Goal: Information Seeking & Learning: Compare options

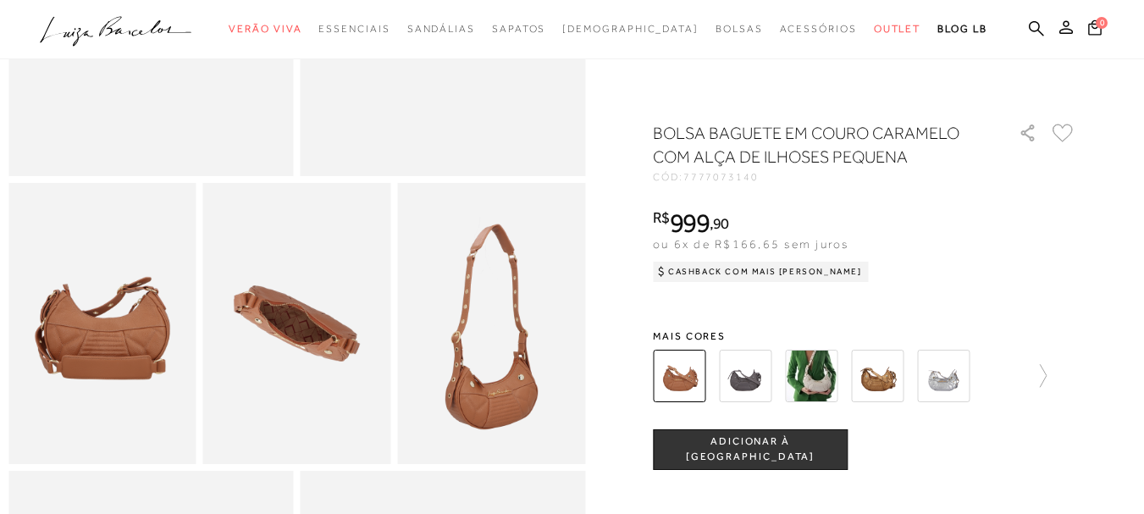
scroll to position [341, 0]
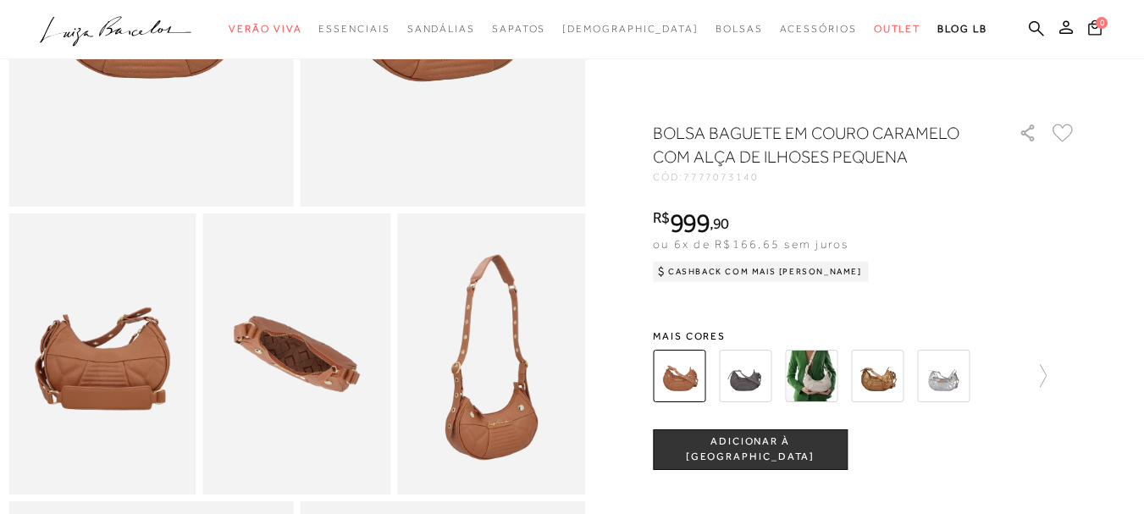
click at [755, 370] on img at bounding box center [745, 376] width 53 height 53
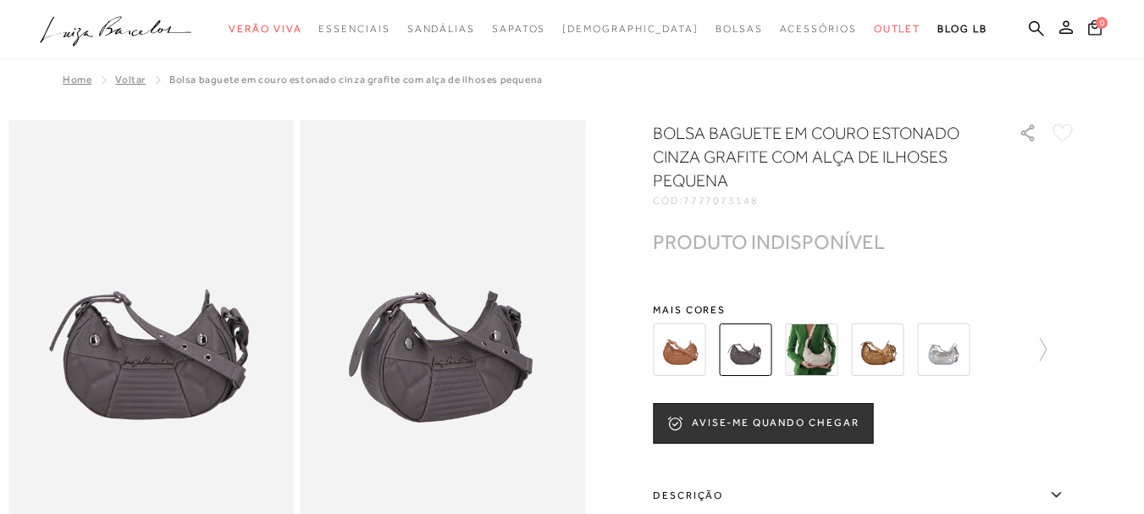
click at [816, 339] on img at bounding box center [811, 350] width 53 height 53
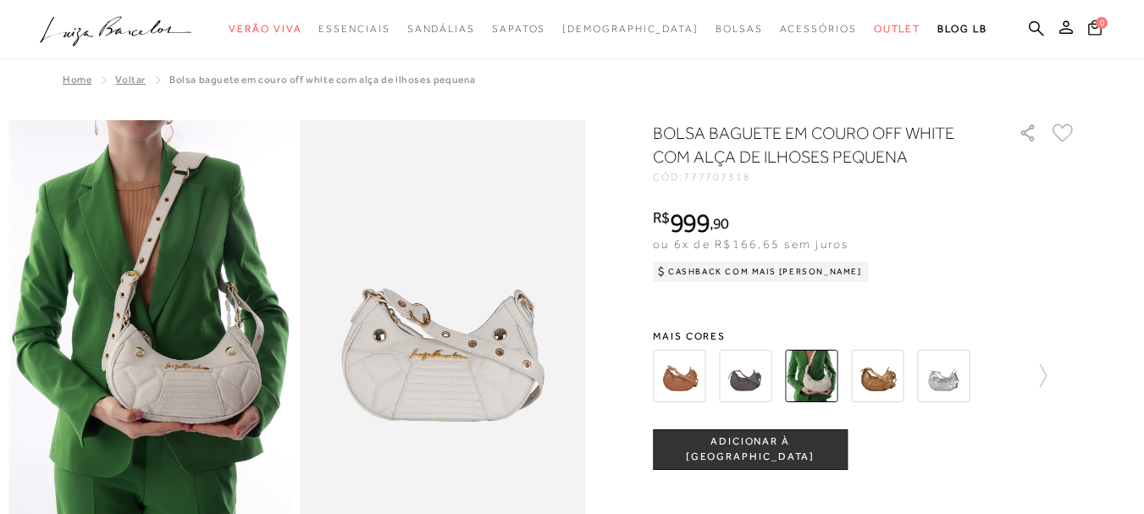
click at [885, 374] on img at bounding box center [877, 376] width 53 height 53
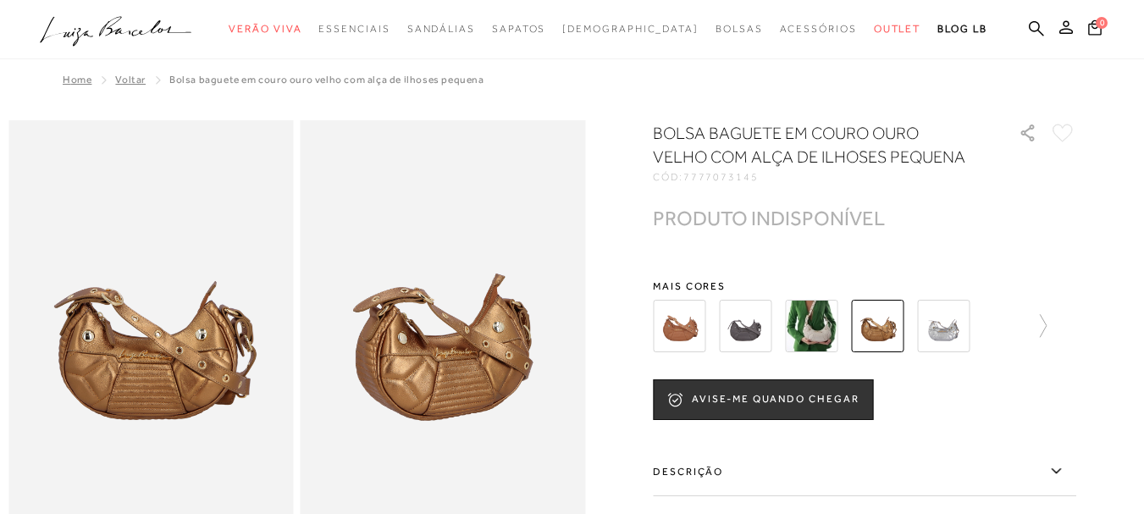
click at [965, 324] on img at bounding box center [943, 326] width 53 height 53
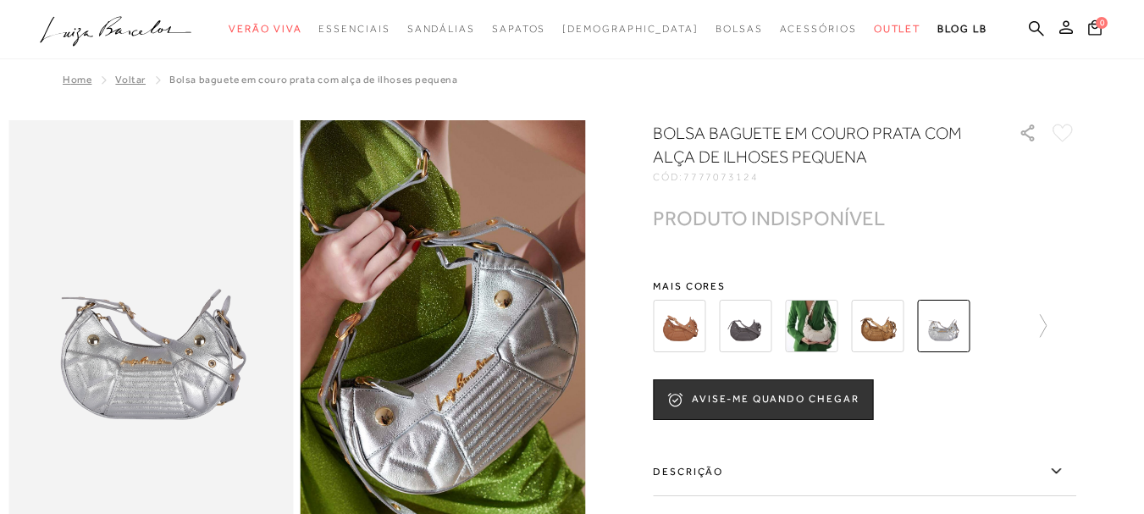
click at [1056, 331] on div at bounding box center [865, 326] width 424 height 63
click at [1047, 329] on icon at bounding box center [1035, 326] width 24 height 24
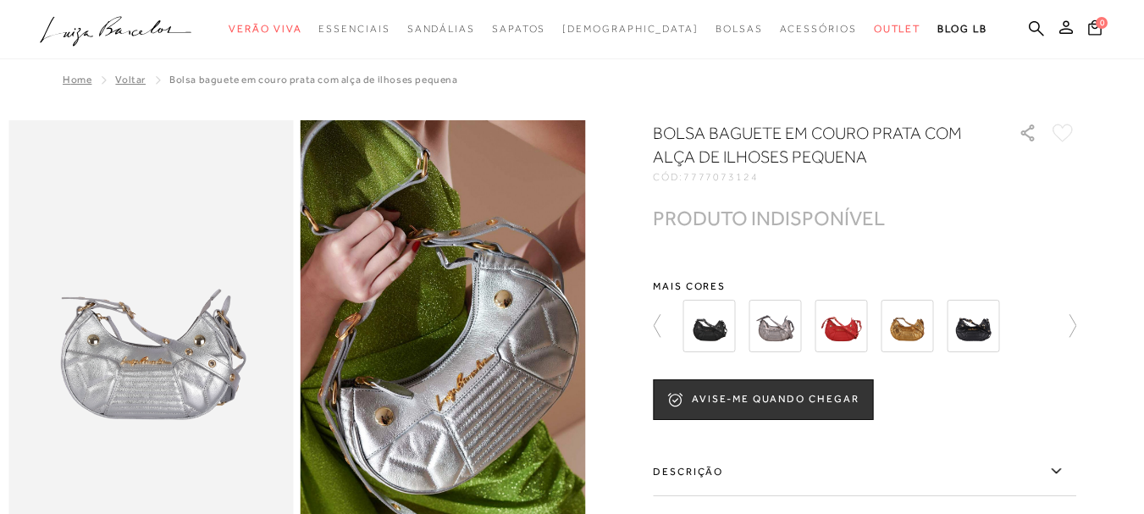
click at [725, 324] on img at bounding box center [709, 326] width 53 height 53
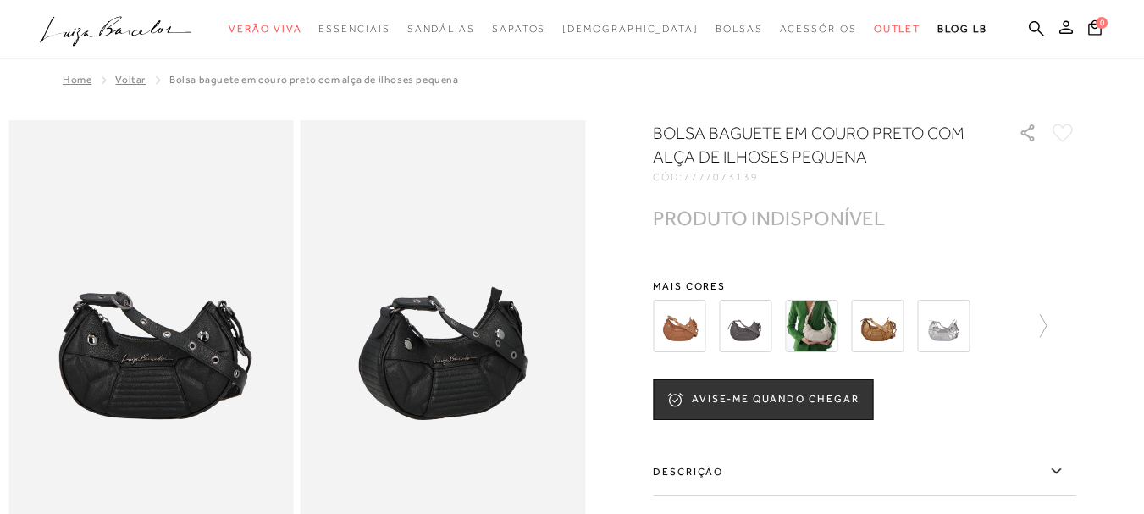
click at [1054, 330] on div at bounding box center [865, 326] width 424 height 63
click at [1047, 328] on icon at bounding box center [1035, 326] width 24 height 24
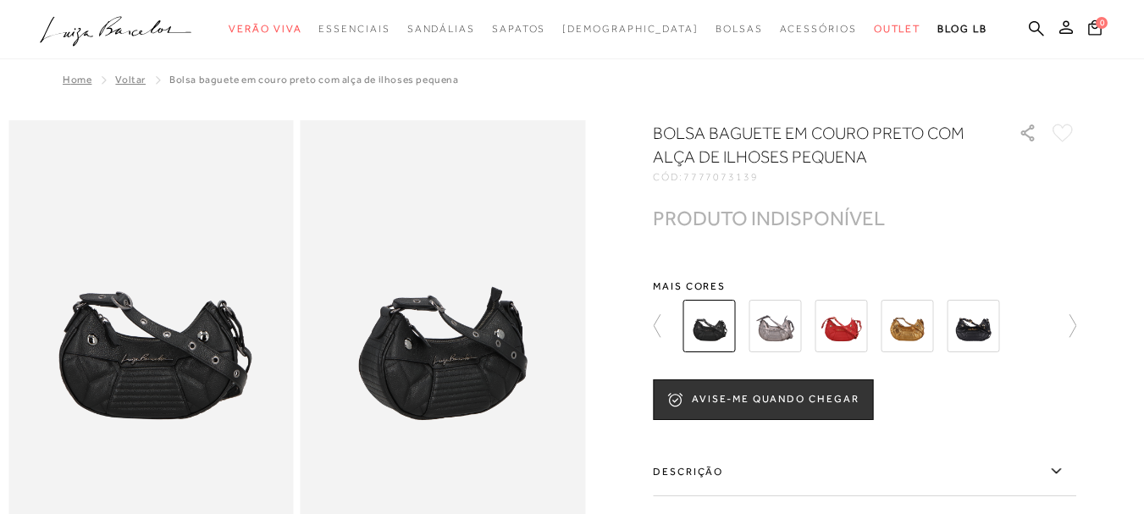
click at [973, 329] on img at bounding box center [973, 326] width 53 height 53
